Goal: Check status: Check status

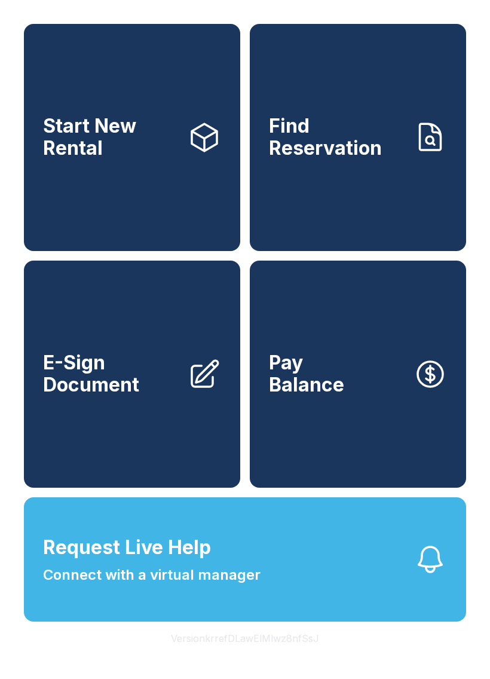
click at [139, 562] on span "Request Live Help" at bounding box center [127, 547] width 168 height 29
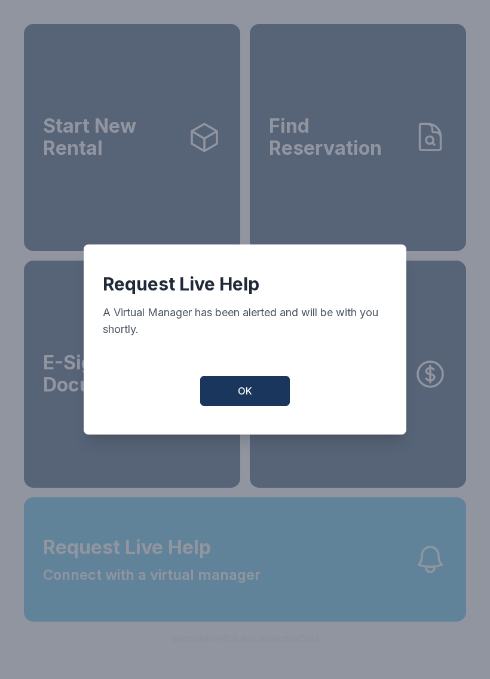
click at [244, 406] on button "OK" at bounding box center [245, 391] width 90 height 30
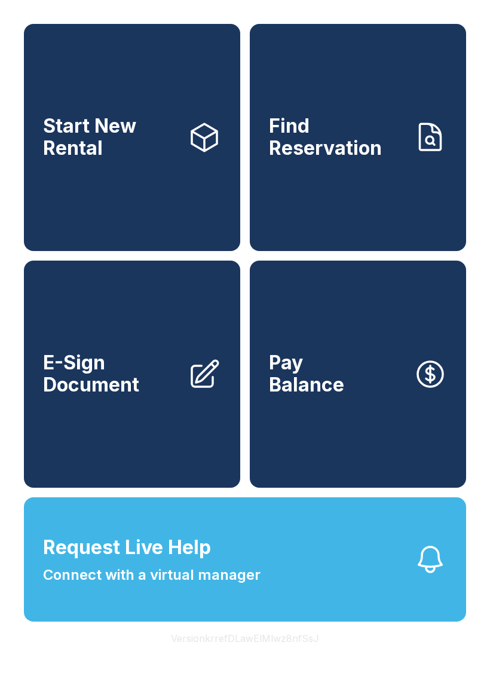
click at [301, 583] on button "Request Live Help Connect with a virtual manager" at bounding box center [245, 559] width 442 height 124
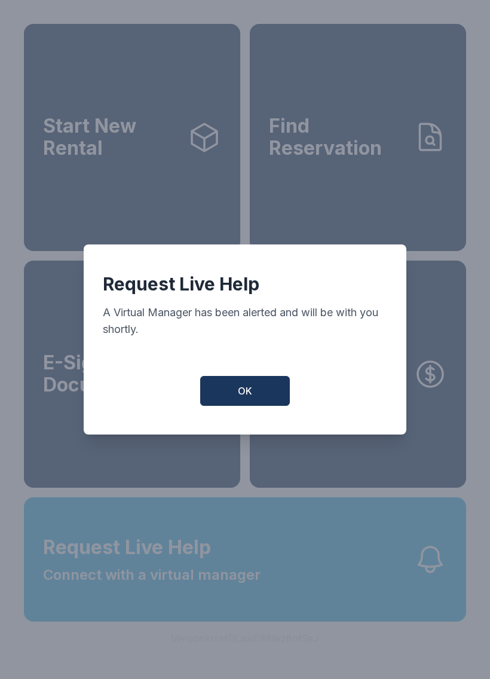
click at [212, 406] on button "OK" at bounding box center [245, 391] width 90 height 30
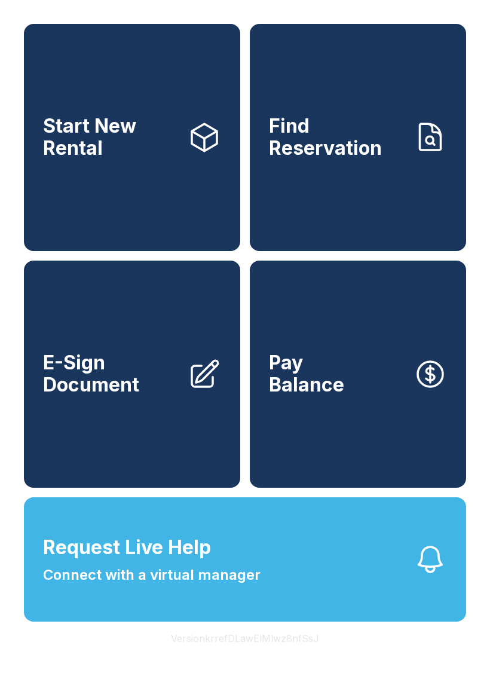
click at [397, 176] on link "Find Reservation" at bounding box center [358, 137] width 216 height 227
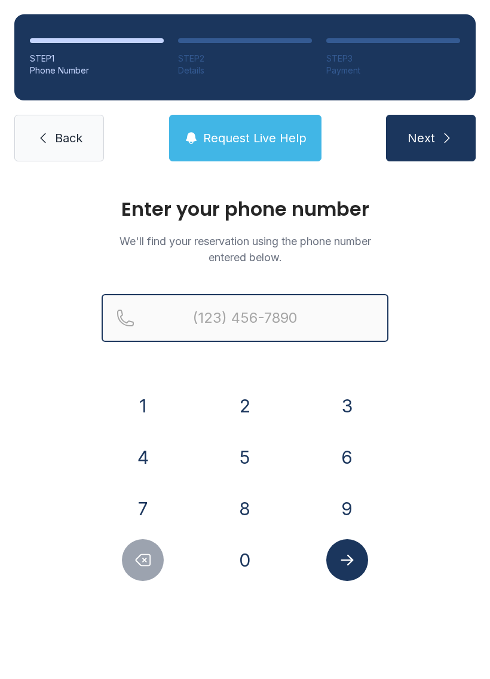
click at [279, 311] on input "Reservation phone number" at bounding box center [245, 318] width 287 height 48
type input "("
click at [430, 138] on button "Next" at bounding box center [431, 138] width 90 height 47
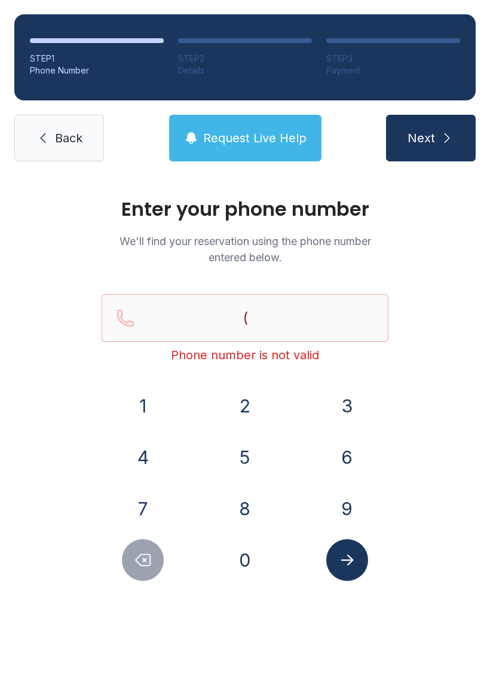
click at [454, 393] on div "Enter your phone number We'll find your reservation using the phone number ente…" at bounding box center [245, 402] width 490 height 453
click at [149, 501] on button "7" at bounding box center [143, 509] width 42 height 42
click at [239, 556] on button "0" at bounding box center [245, 560] width 42 height 42
click at [251, 465] on button "5" at bounding box center [245, 457] width 42 height 42
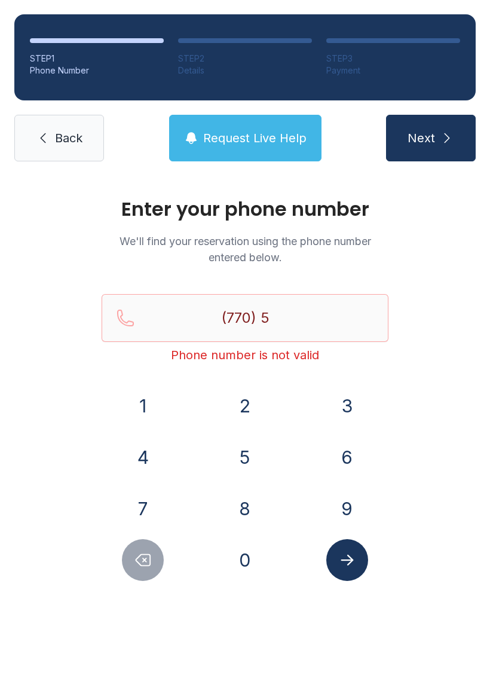
click at [348, 502] on button "9" at bounding box center [347, 509] width 42 height 42
click at [347, 446] on button "6" at bounding box center [347, 457] width 42 height 42
click at [141, 460] on button "4" at bounding box center [143, 457] width 42 height 42
click at [144, 396] on button "1" at bounding box center [143, 406] width 42 height 42
click at [334, 494] on button "9" at bounding box center [347, 509] width 42 height 42
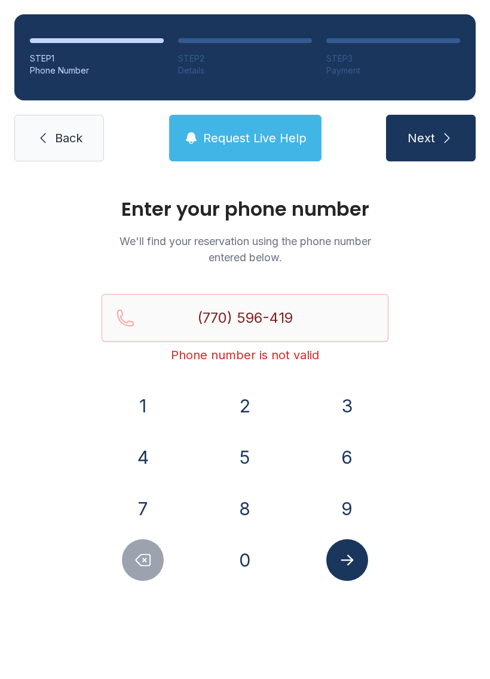
click at [146, 498] on button "7" at bounding box center [143, 509] width 42 height 42
type input "[PHONE_NUMBER]"
click at [345, 556] on icon "Submit lookup form" at bounding box center [347, 560] width 18 height 18
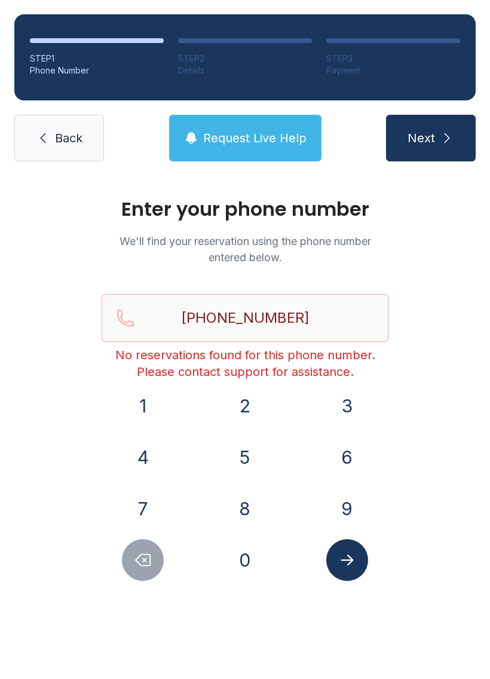
click at [66, 120] on link "Back" at bounding box center [59, 138] width 90 height 47
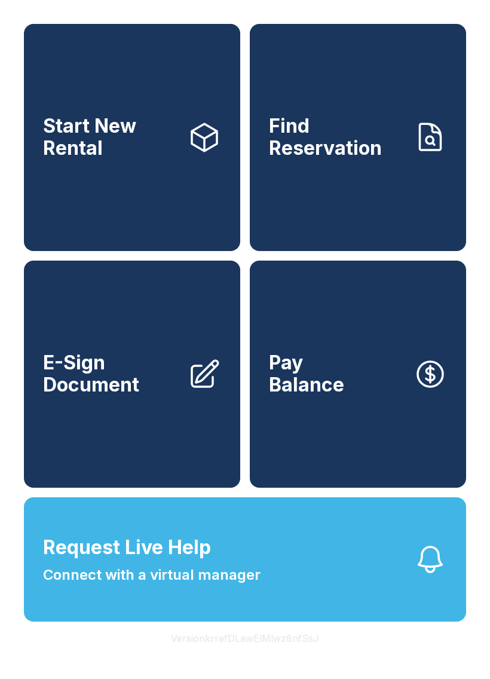
click at [354, 392] on button "Pay Balance" at bounding box center [358, 374] width 216 height 227
